Goal: Task Accomplishment & Management: Manage account settings

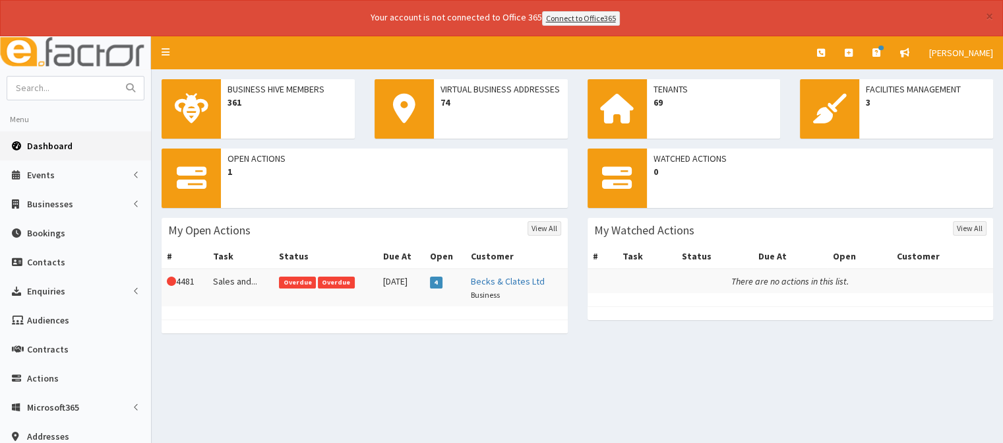
click at [181, 374] on div "Business Hive Members 361 Virtual Business Addresses 74 Tenants 69 Facilities M…" at bounding box center [577, 329] width 851 height 520
click at [204, 284] on td "This Action is overdue! 4481" at bounding box center [185, 287] width 46 height 38
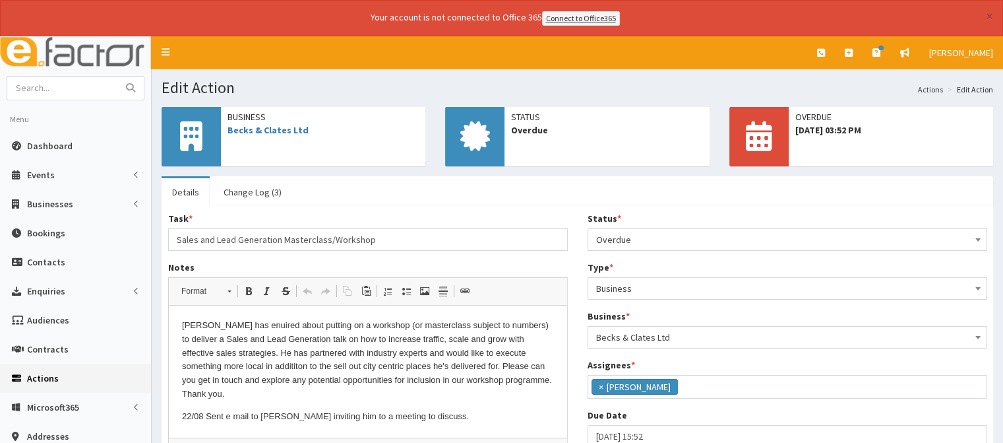
click at [978, 235] on span at bounding box center [977, 238] width 13 height 18
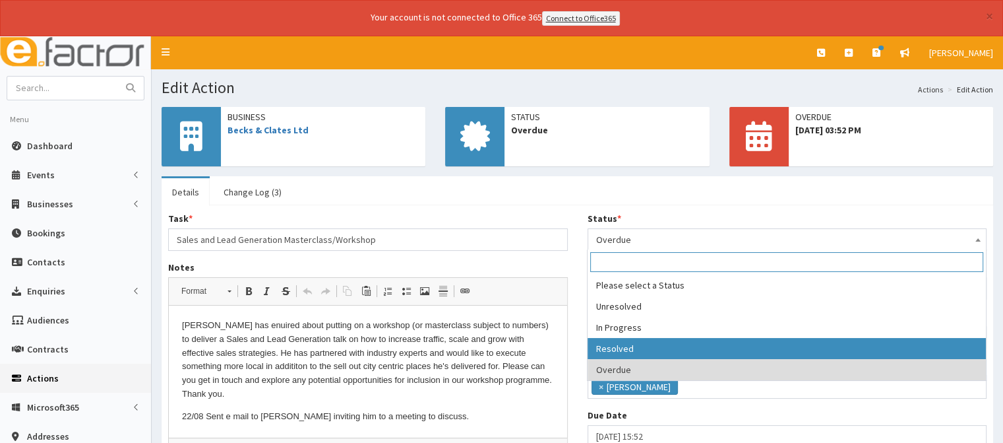
select select "3"
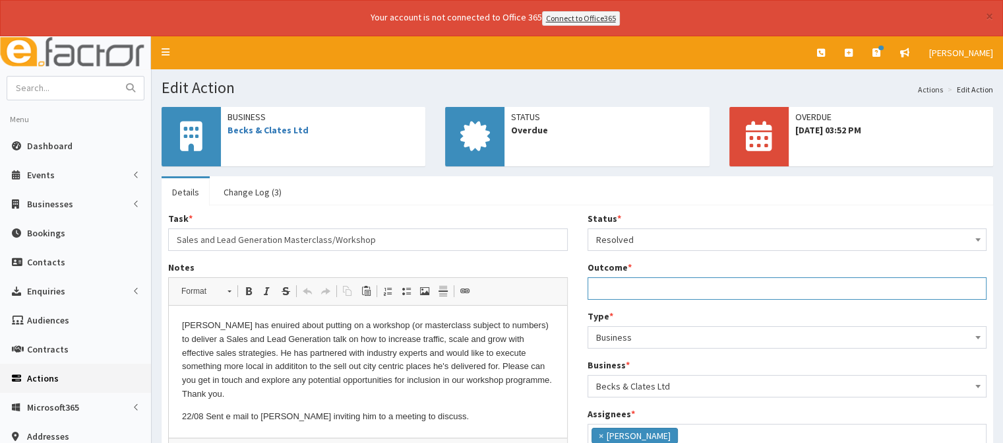
click at [612, 281] on input "Outcome *" at bounding box center [788, 288] width 400 height 22
click at [654, 292] on input "meetiomng arranged for" at bounding box center [788, 288] width 400 height 22
click at [706, 290] on input "meetiomng arranged for" at bounding box center [788, 288] width 400 height 22
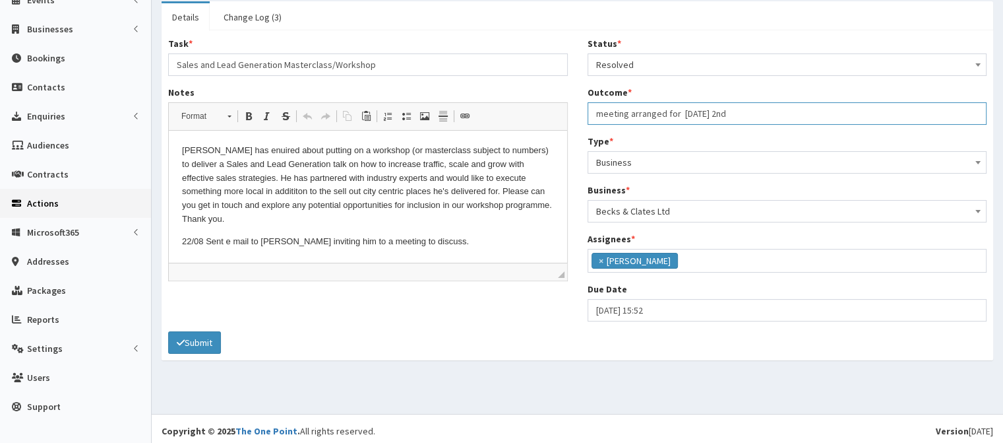
scroll to position [179, 0]
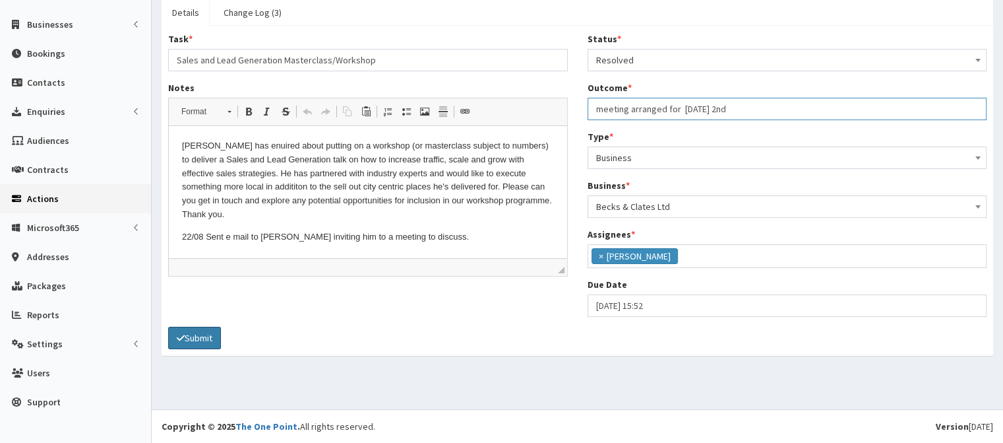
type input "meeting arranged for Tuesday 2nd"
click at [181, 334] on icon "submit" at bounding box center [181, 337] width 8 height 9
